Goal: Obtain resource: Obtain resource

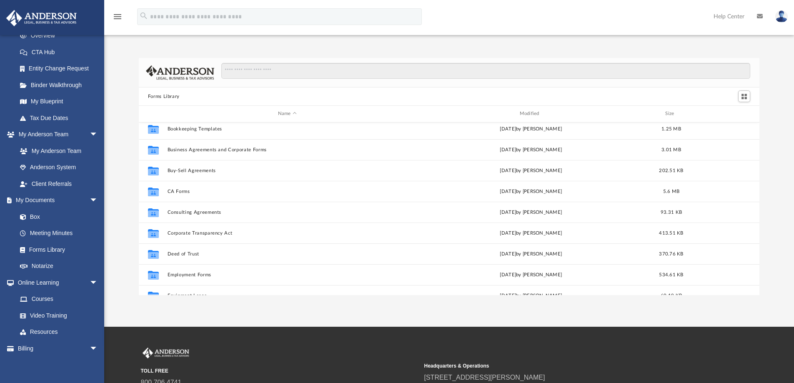
scroll to position [125, 0]
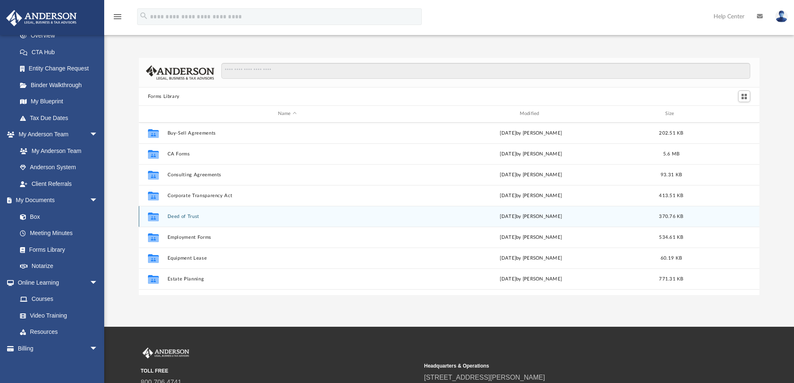
click at [198, 217] on button "Deed of Trust" at bounding box center [287, 216] width 240 height 5
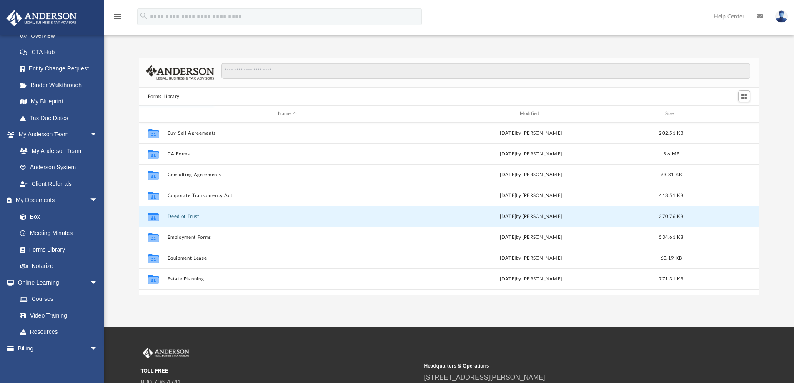
click at [179, 218] on button "Deed of Trust" at bounding box center [287, 216] width 240 height 5
click at [45, 252] on link "Forms Library" at bounding box center [61, 249] width 99 height 17
click at [45, 250] on link "Forms Library" at bounding box center [61, 249] width 99 height 17
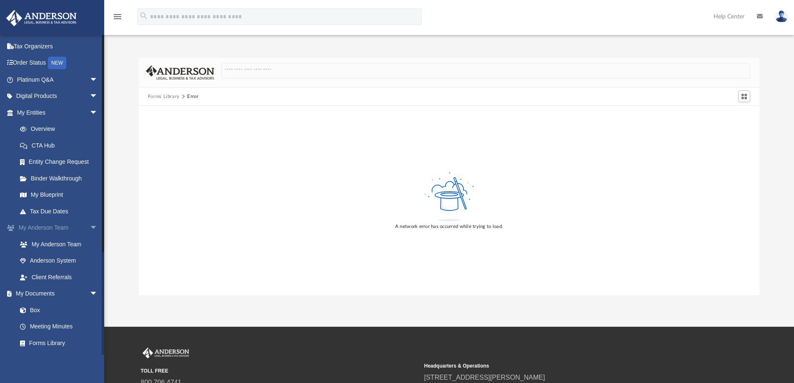
scroll to position [0, 0]
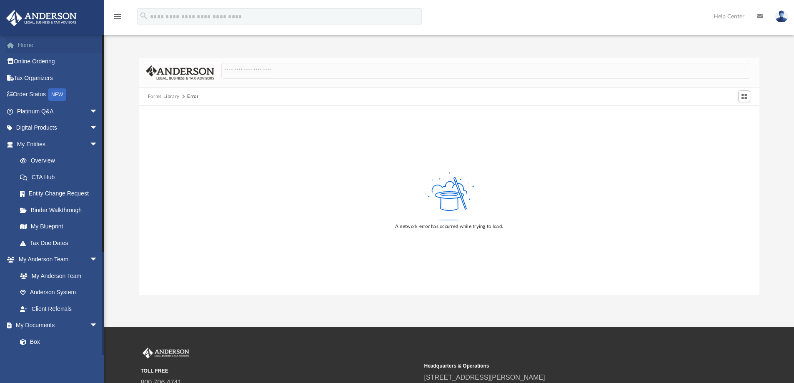
click at [32, 47] on link "Home" at bounding box center [58, 45] width 105 height 17
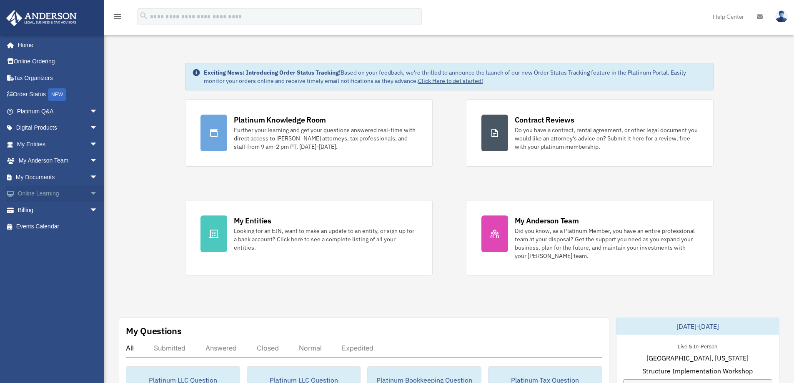
click at [31, 195] on link "Online Learning arrow_drop_down" at bounding box center [58, 193] width 105 height 17
